Goal: Information Seeking & Learning: Learn about a topic

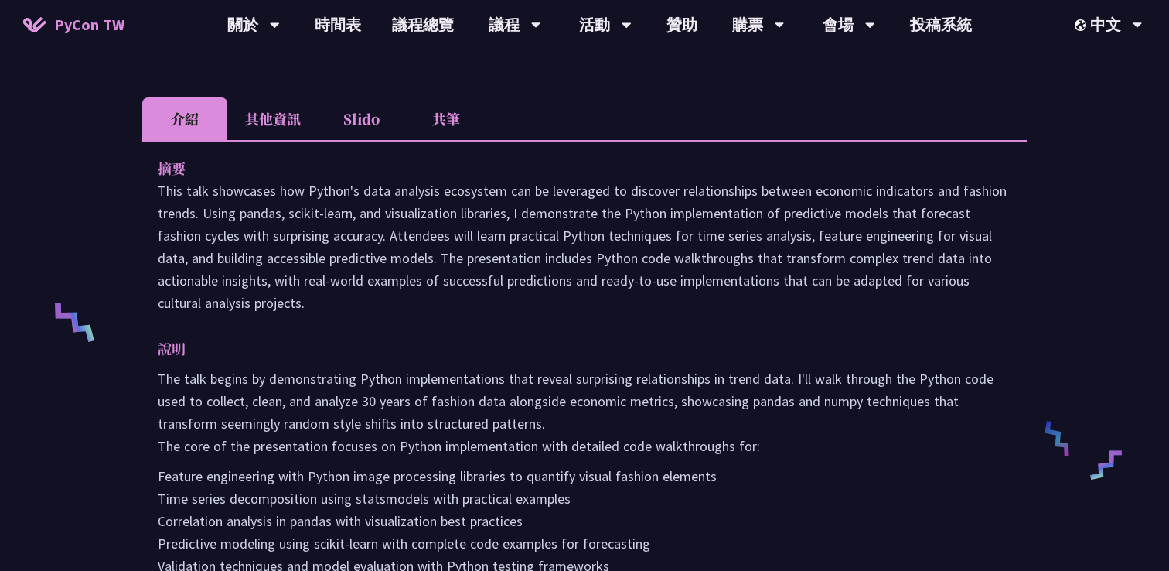
scroll to position [446, 0]
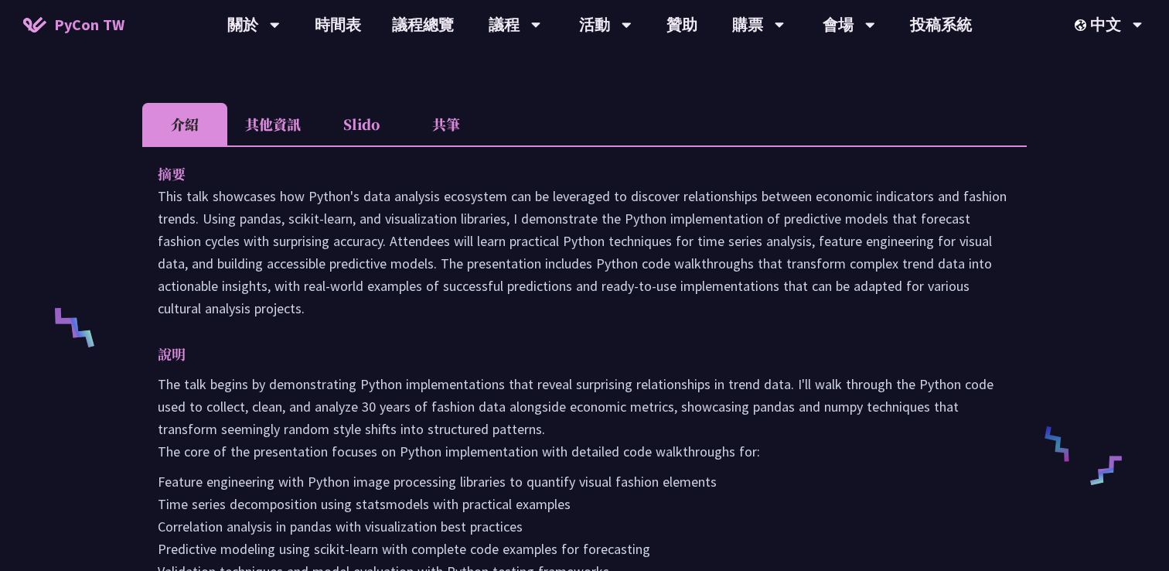
click at [282, 126] on li "其他資訊" at bounding box center [272, 124] width 91 height 43
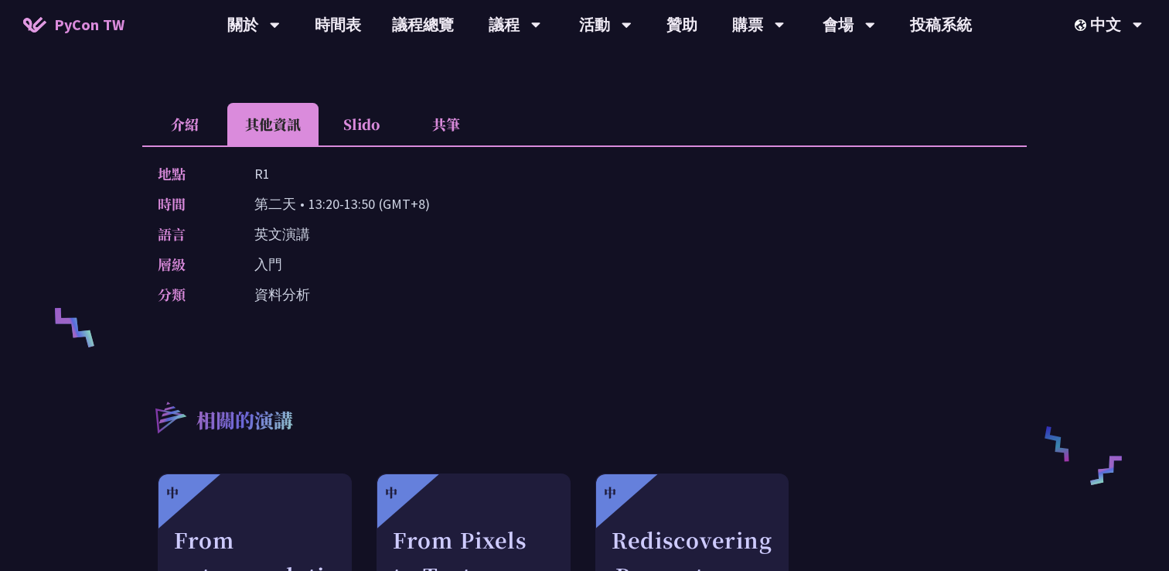
click at [357, 124] on li "Slido" at bounding box center [361, 124] width 85 height 43
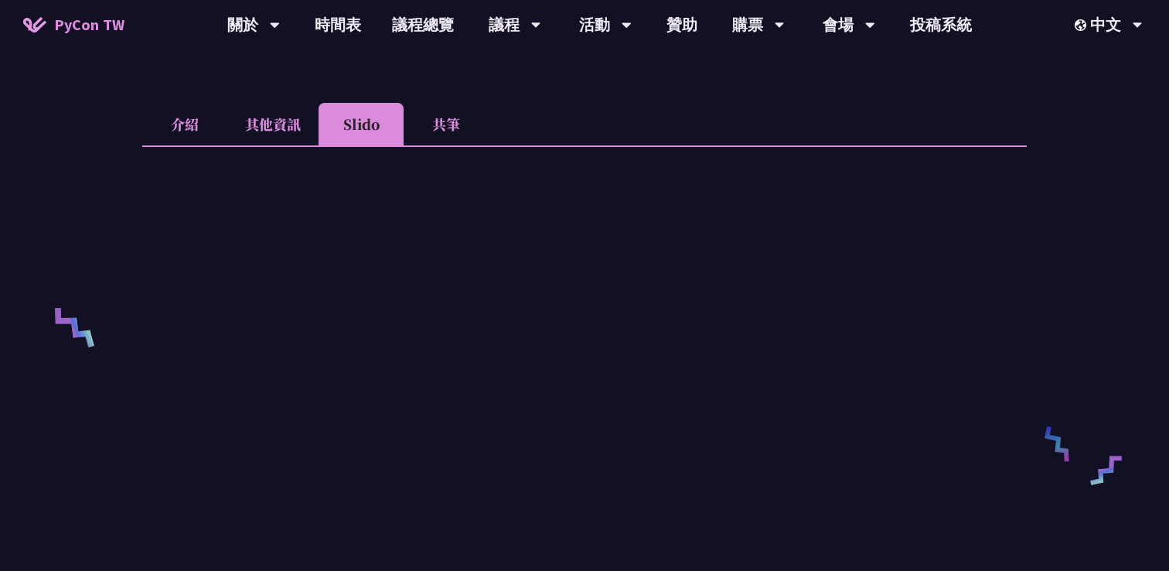
click at [435, 128] on li "共筆" at bounding box center [446, 124] width 85 height 43
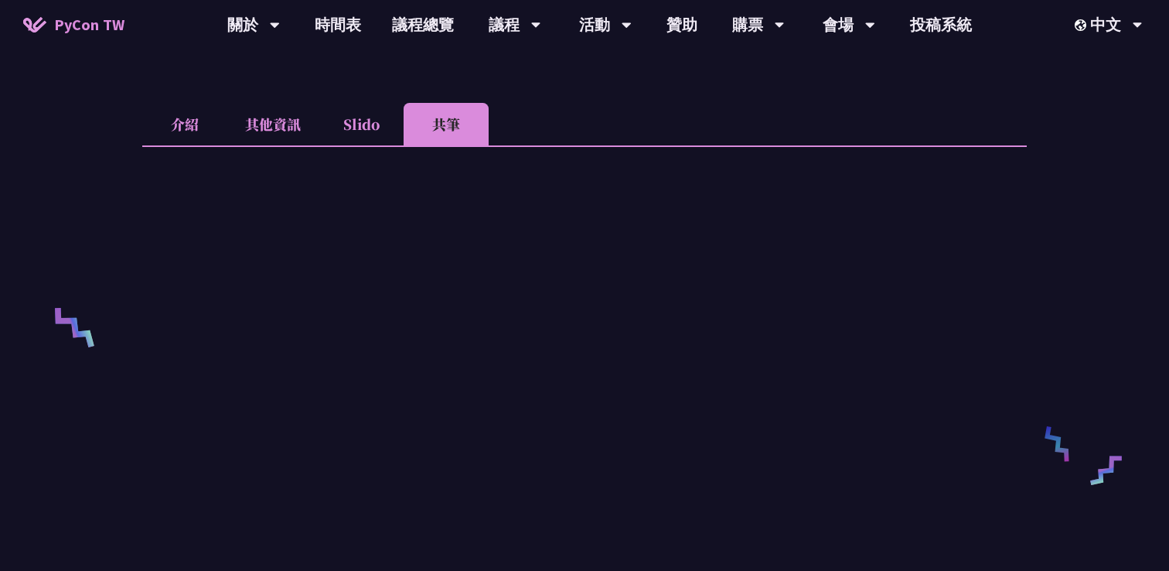
click at [278, 125] on li "其他資訊" at bounding box center [272, 124] width 91 height 43
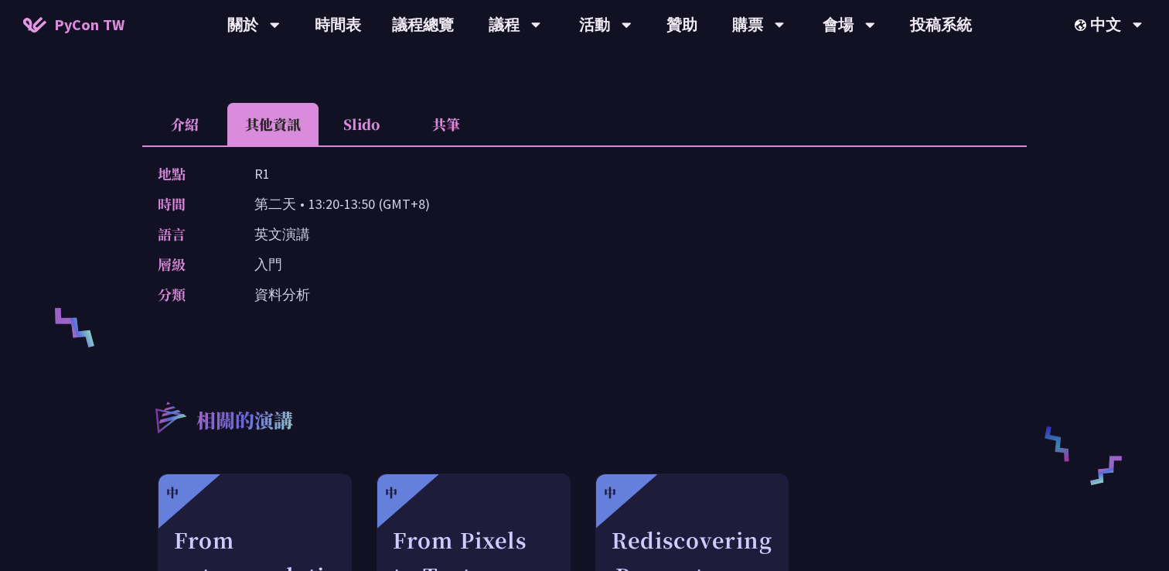
click at [192, 121] on li "介紹" at bounding box center [184, 124] width 85 height 43
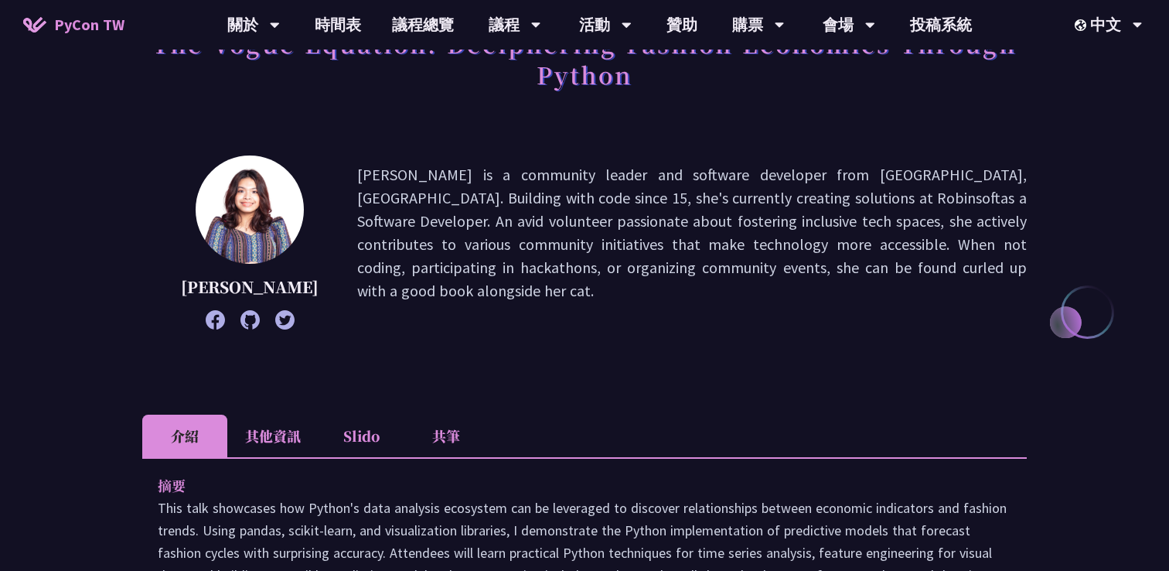
scroll to position [0, 0]
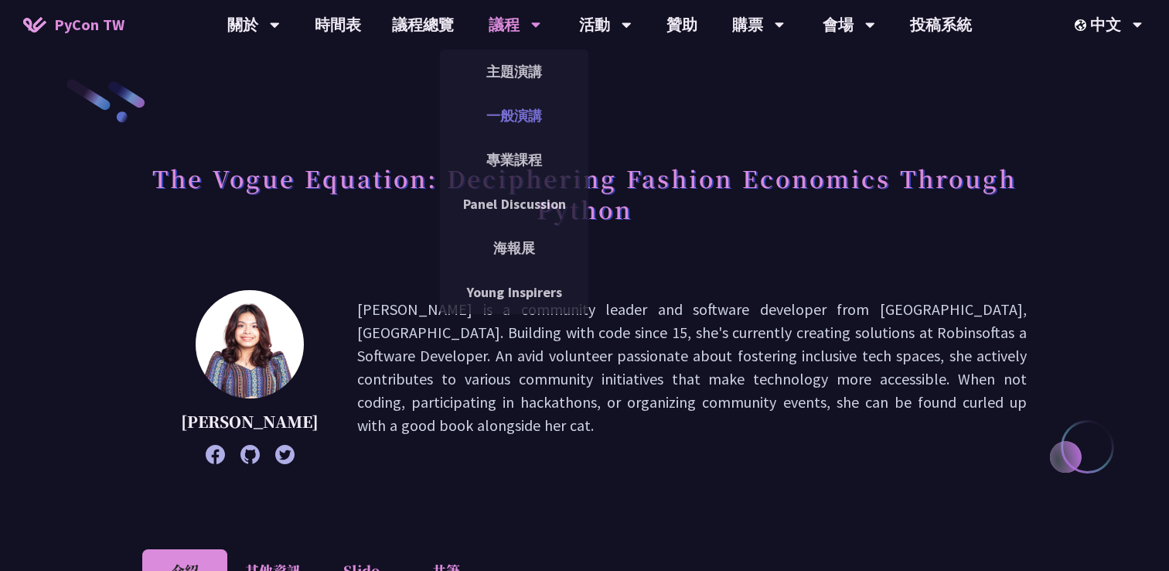
click at [521, 128] on link "一般演講" at bounding box center [514, 115] width 148 height 36
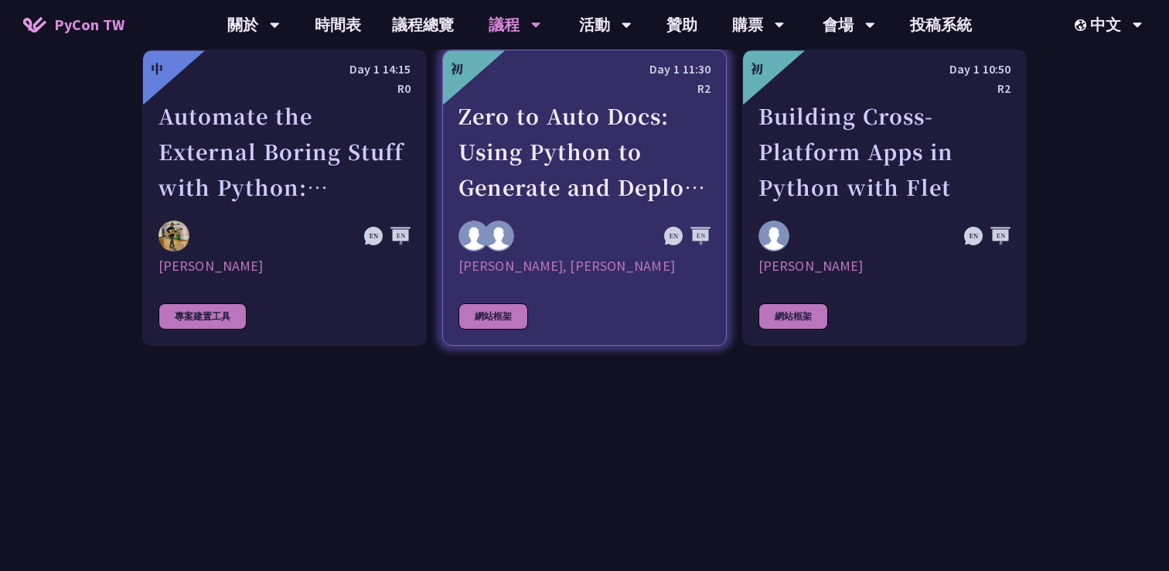
scroll to position [4066, 0]
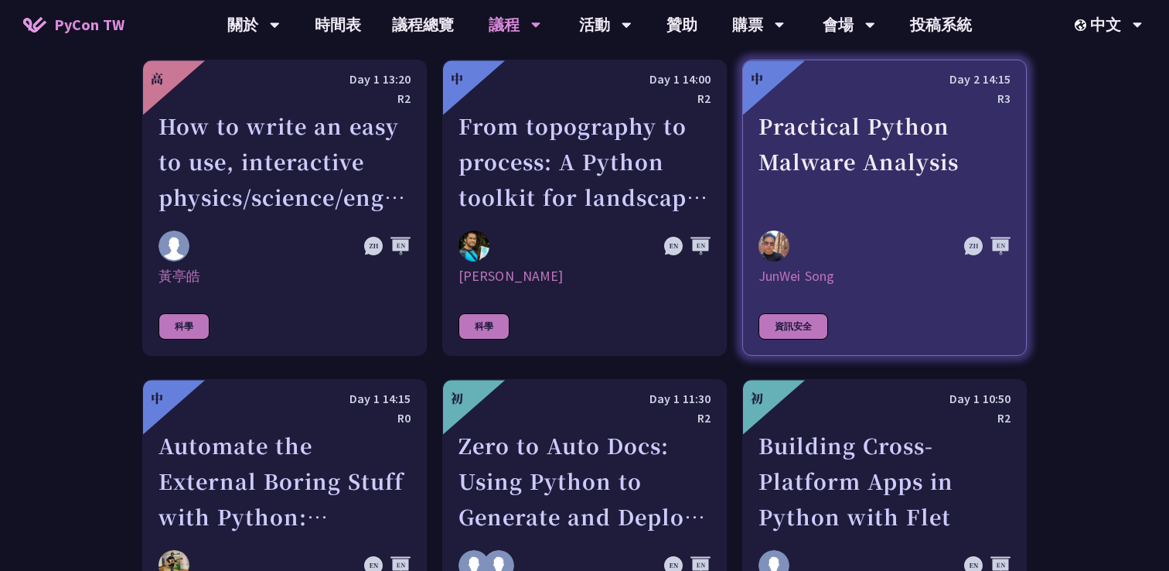
click at [777, 171] on div "Practical Python Malware Analysis" at bounding box center [885, 161] width 252 height 107
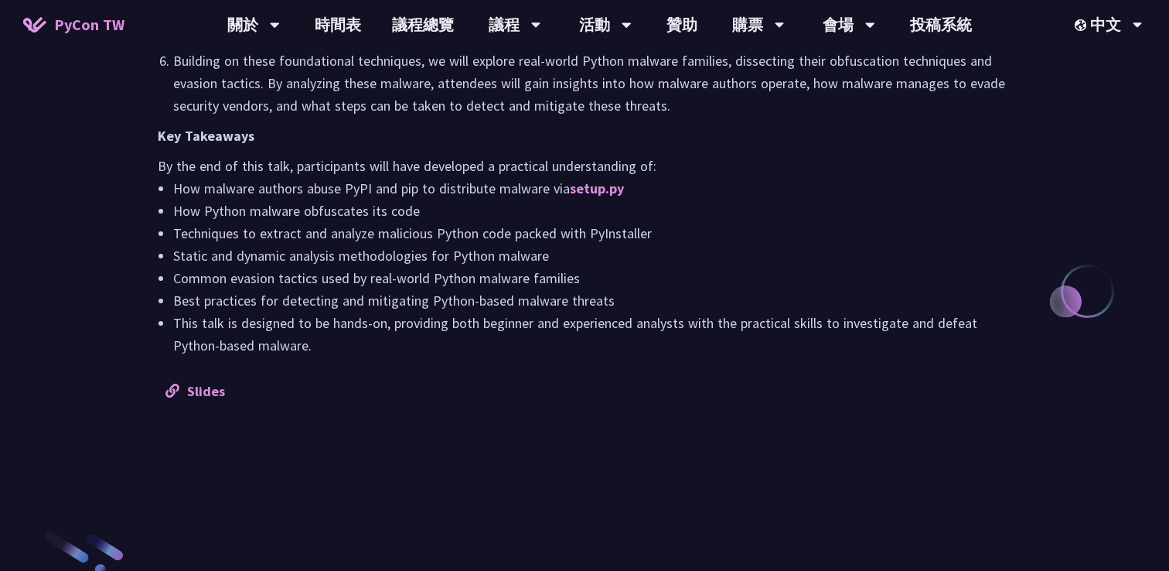
scroll to position [1559, 0]
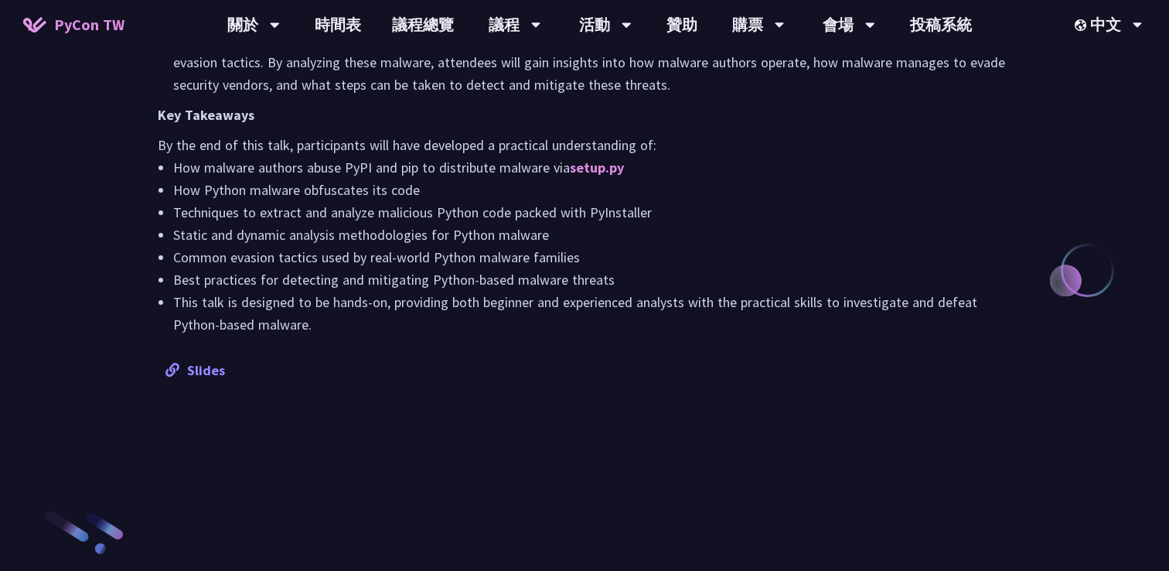
click at [204, 370] on link "Slides" at bounding box center [196, 370] width 60 height 18
